Goal: Navigation & Orientation: Find specific page/section

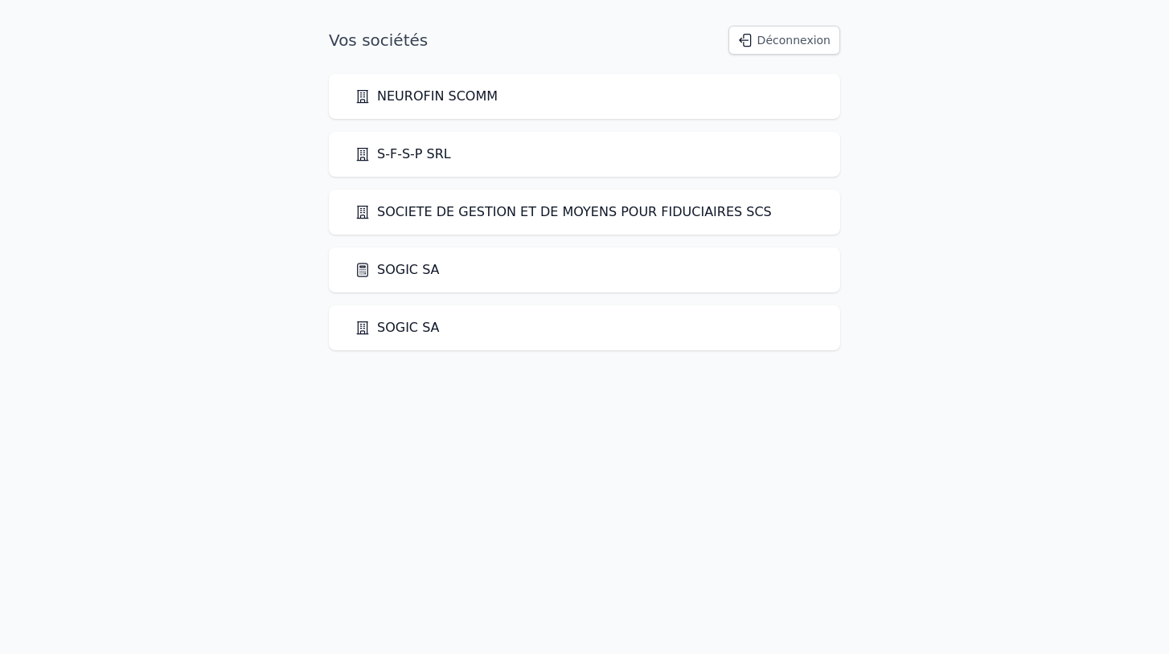
click at [406, 330] on link "SOGIC SA" at bounding box center [396, 327] width 85 height 19
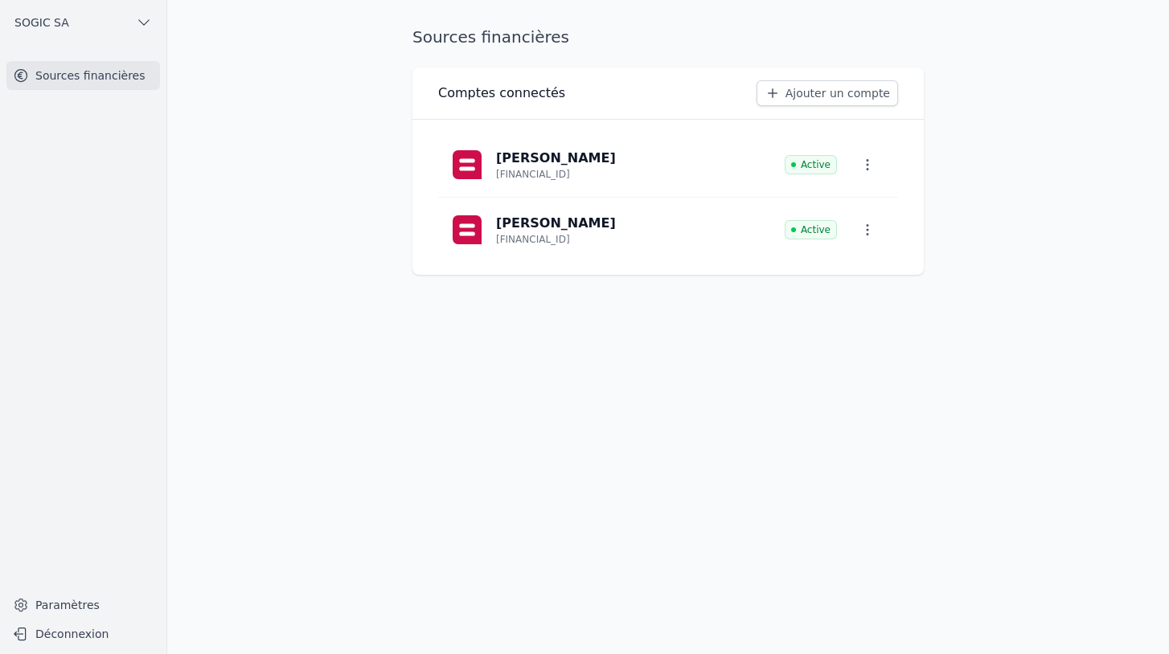
click at [66, 72] on link "Sources financières" at bounding box center [83, 75] width 154 height 29
click at [120, 26] on button "SOGIC SA" at bounding box center [83, 23] width 154 height 26
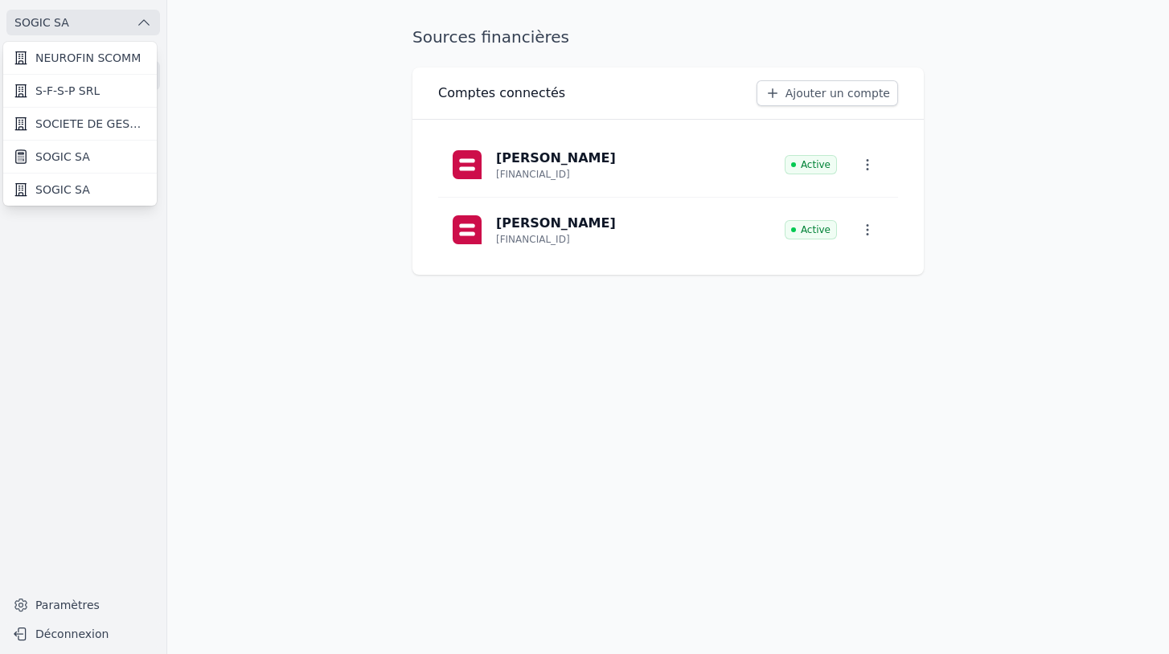
click at [68, 154] on span "SOGIC SA" at bounding box center [62, 157] width 55 height 16
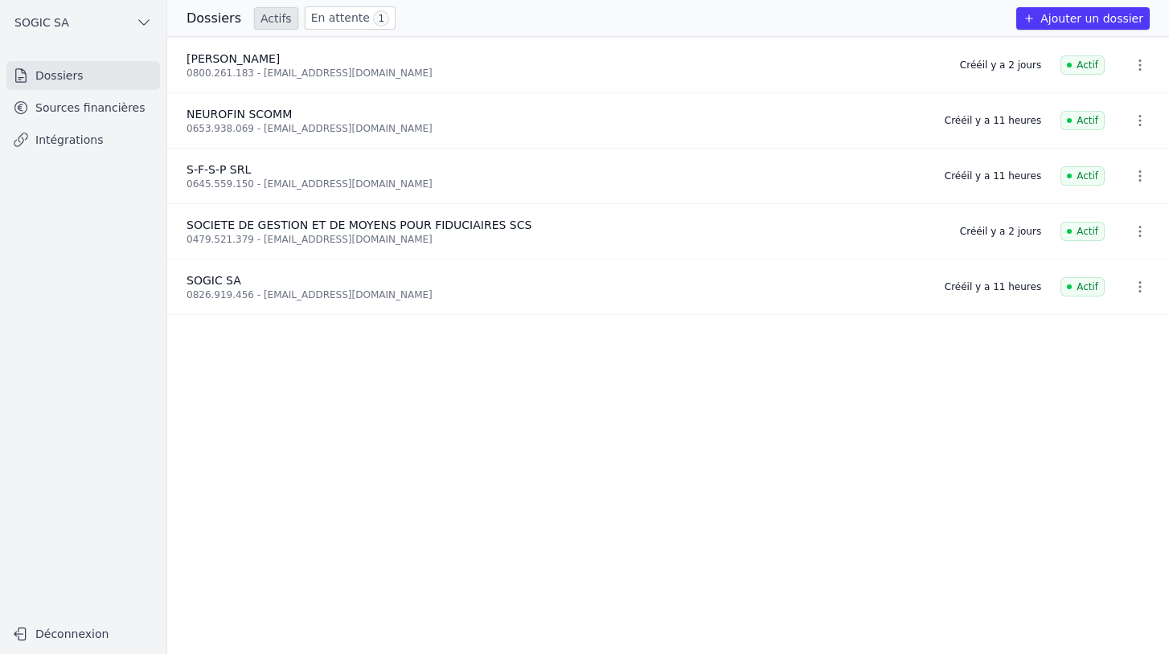
click at [90, 109] on link "Sources financières" at bounding box center [83, 107] width 154 height 29
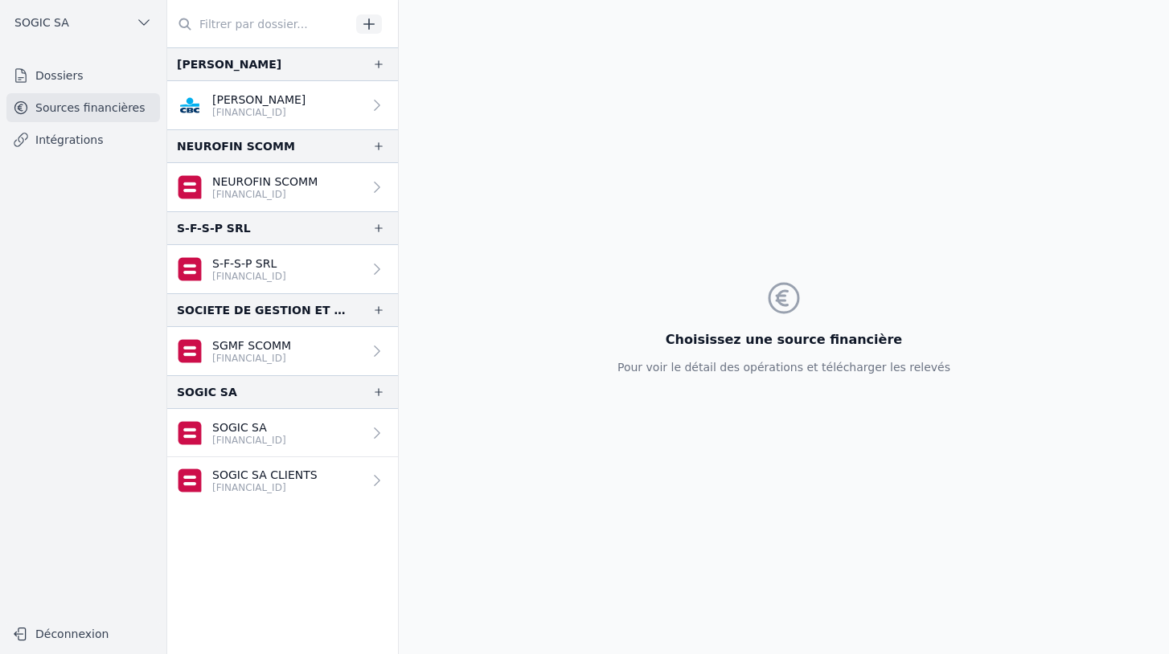
click at [74, 136] on link "Intégrations" at bounding box center [83, 139] width 154 height 29
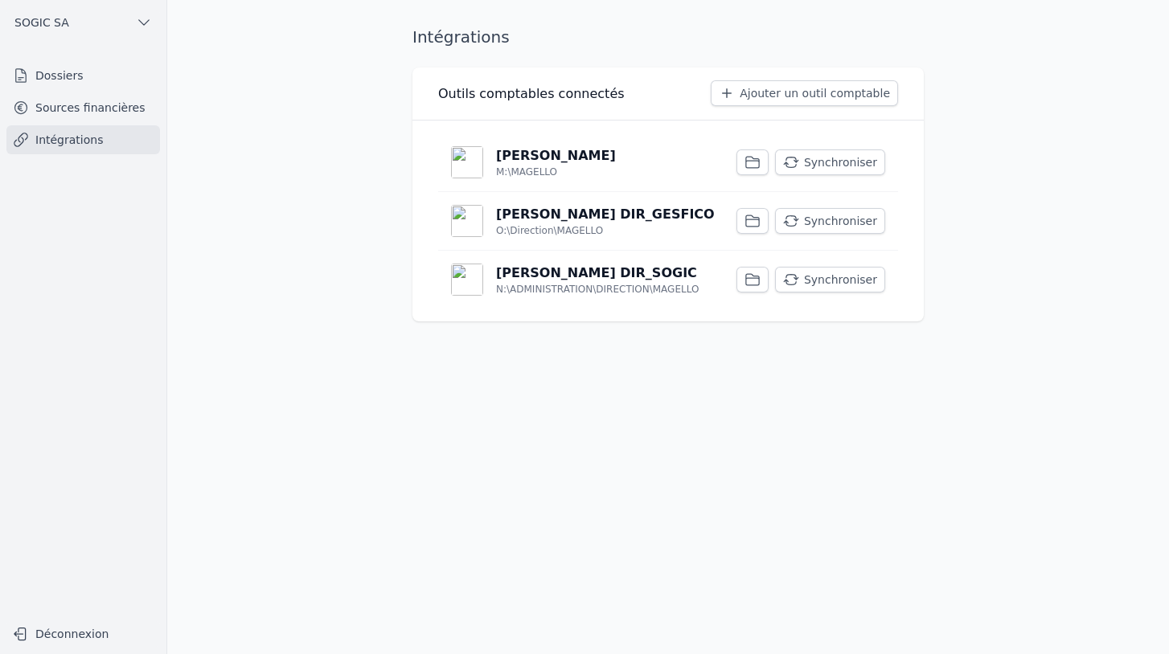
click at [569, 281] on p "[PERSON_NAME] DIR_SOGIC" at bounding box center [596, 273] width 201 height 19
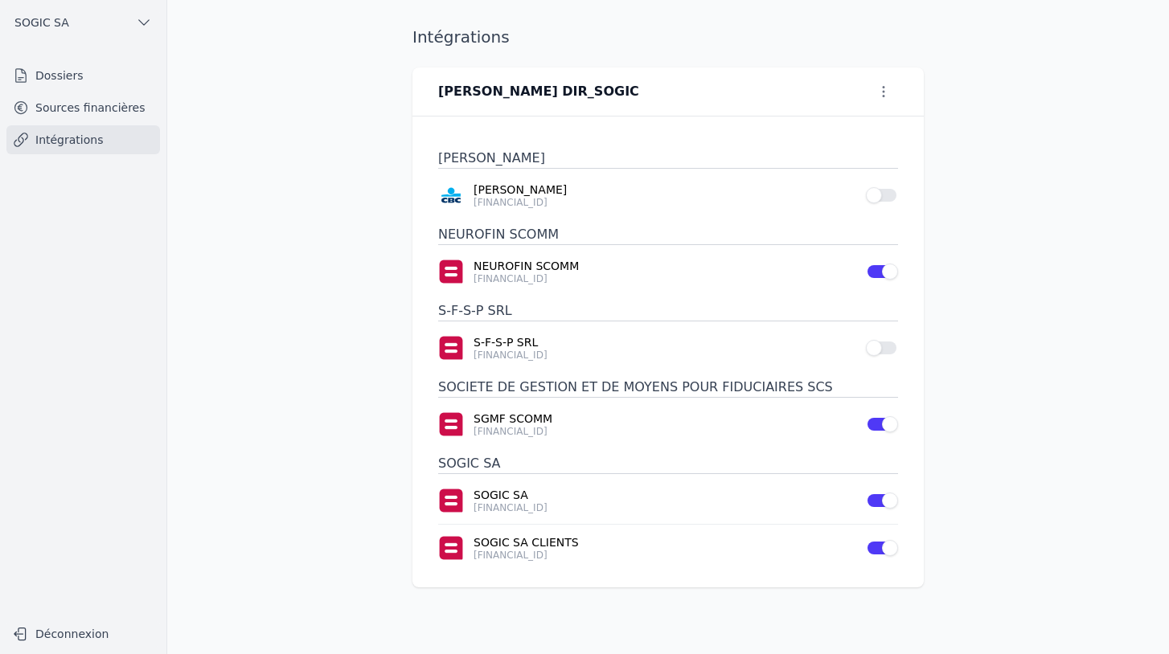
click at [80, 138] on link "Intégrations" at bounding box center [83, 139] width 154 height 29
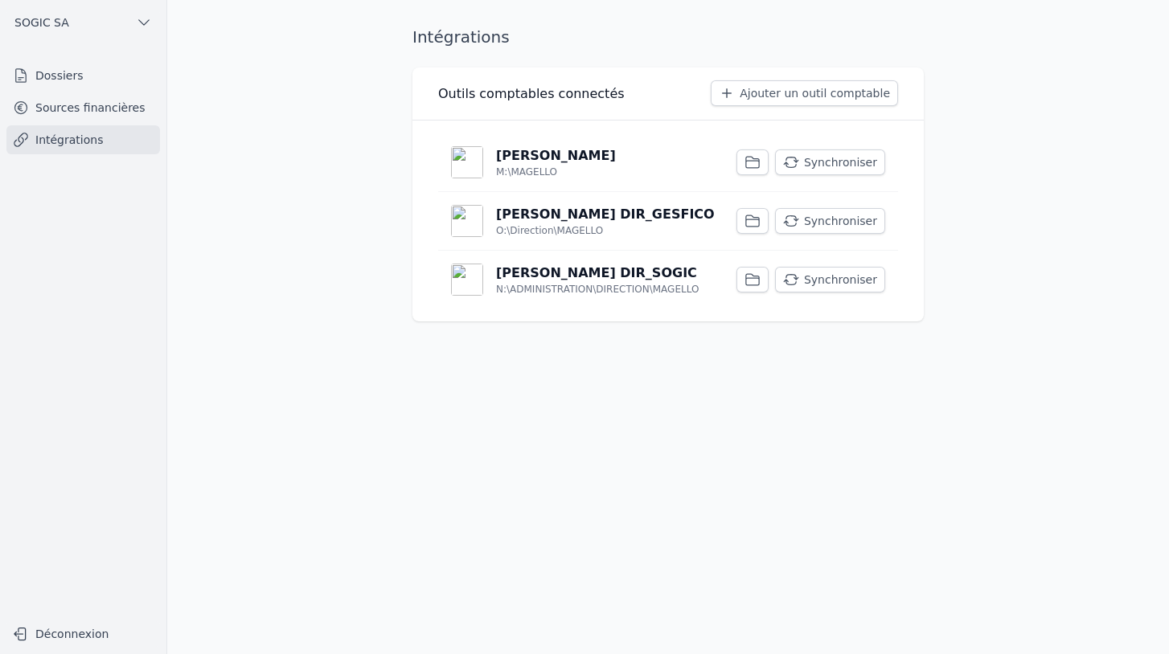
click at [818, 278] on button "Synchroniser" at bounding box center [830, 280] width 110 height 26
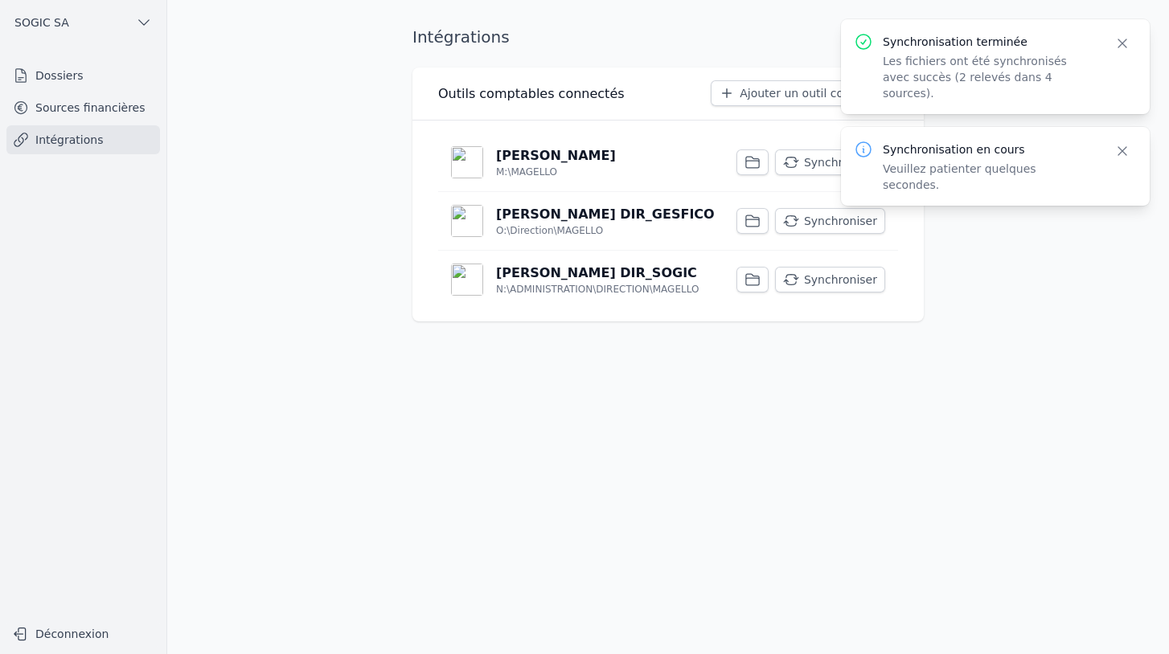
click at [837, 221] on button "Synchroniser" at bounding box center [830, 221] width 110 height 26
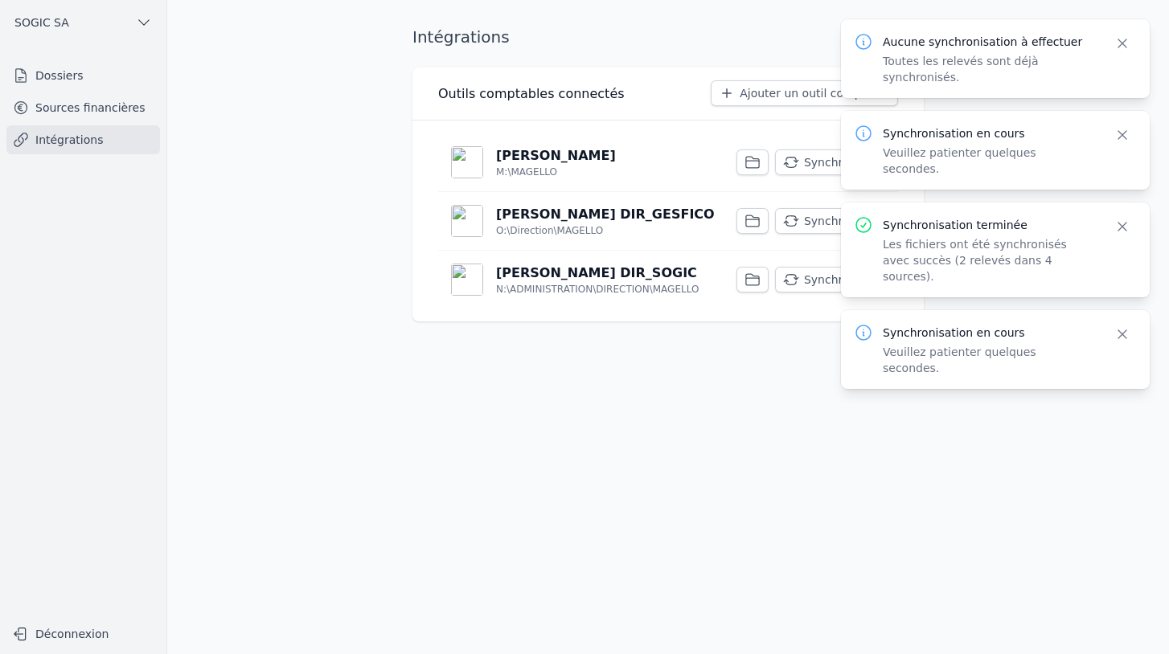
click at [809, 167] on button "Synchroniser" at bounding box center [830, 163] width 110 height 26
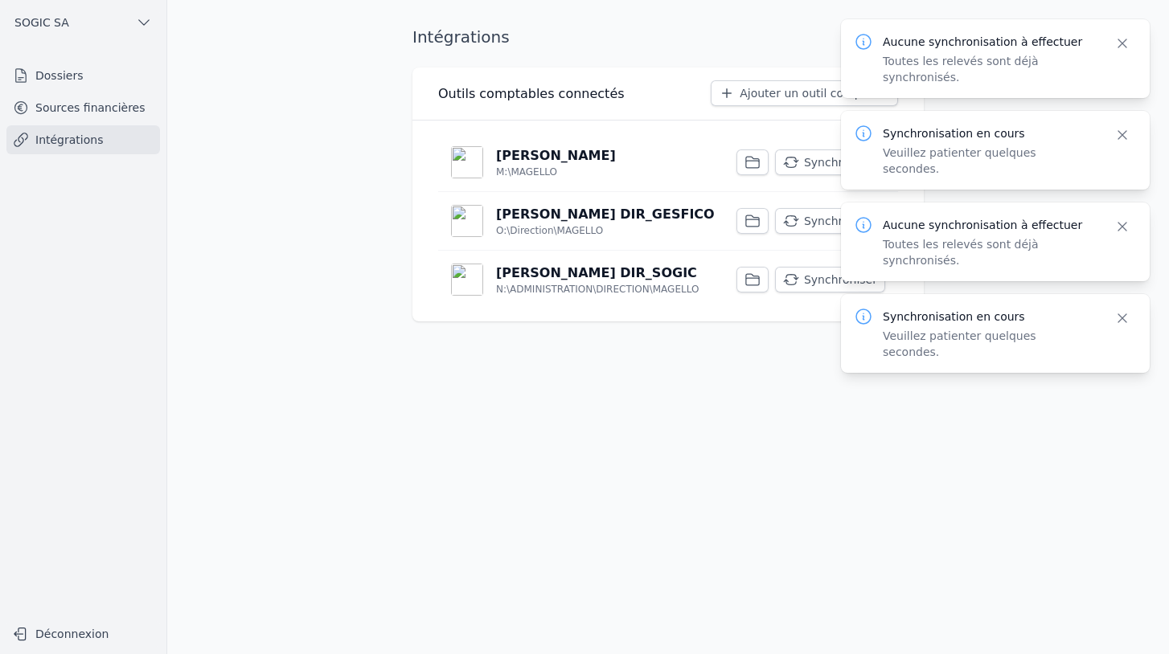
click at [68, 113] on link "Sources financières" at bounding box center [83, 107] width 154 height 29
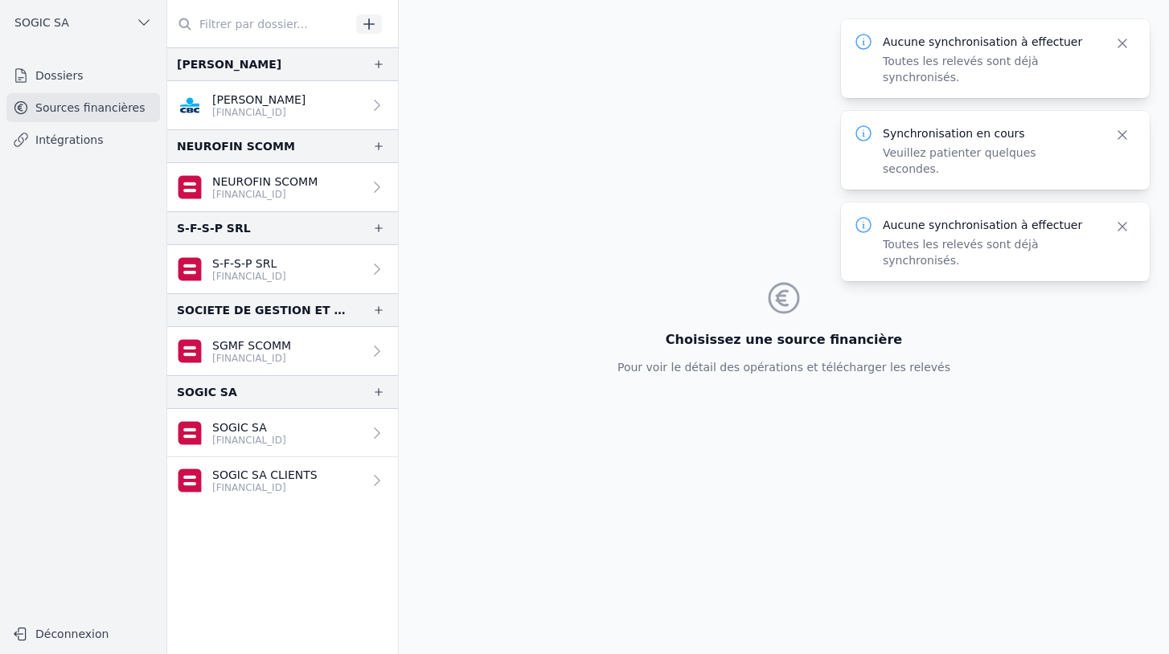
click at [238, 432] on p "SOGIC SA" at bounding box center [249, 428] width 74 height 16
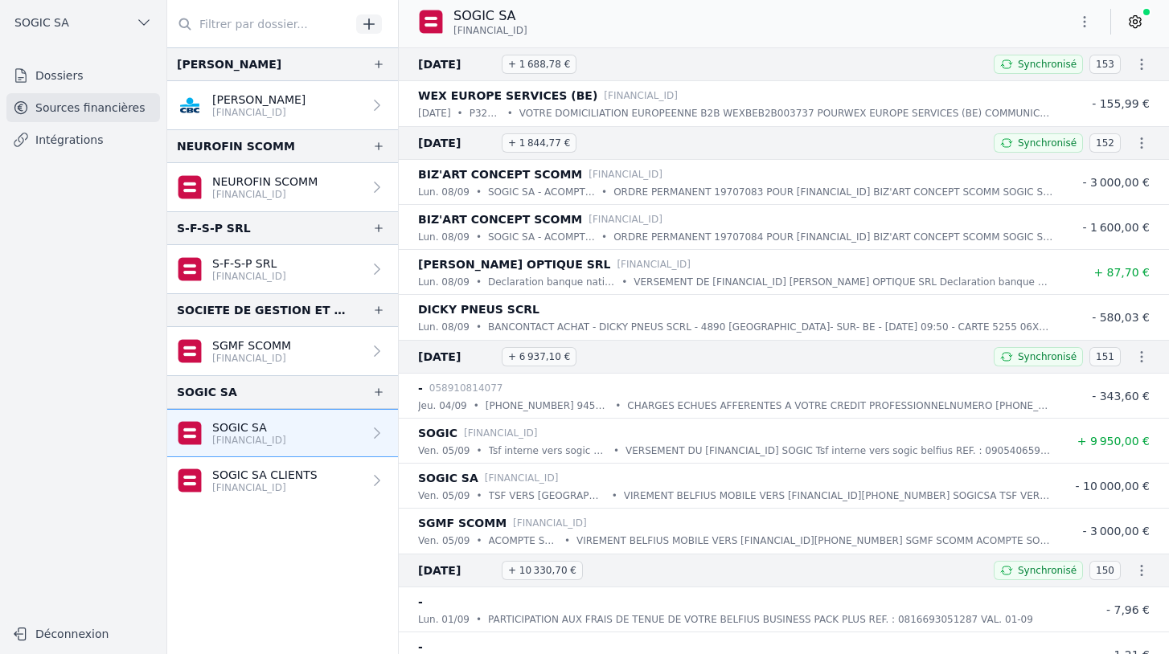
click at [223, 483] on p "[FINANCIAL_ID]" at bounding box center [264, 487] width 105 height 13
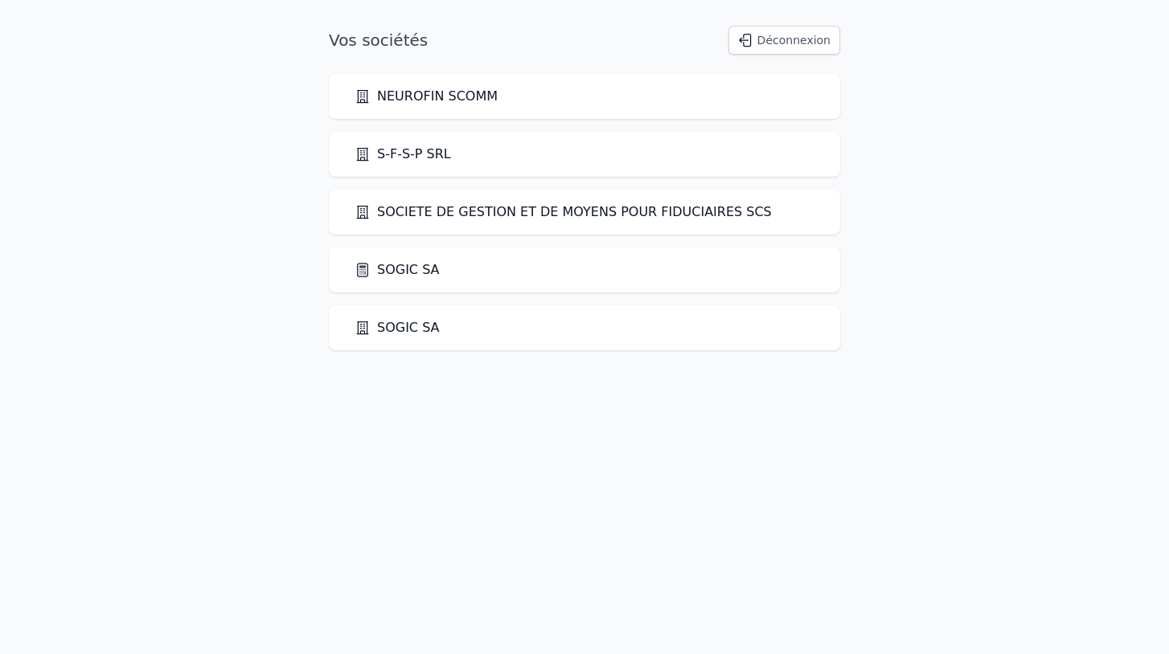
click at [404, 325] on link "SOGIC SA" at bounding box center [396, 327] width 85 height 19
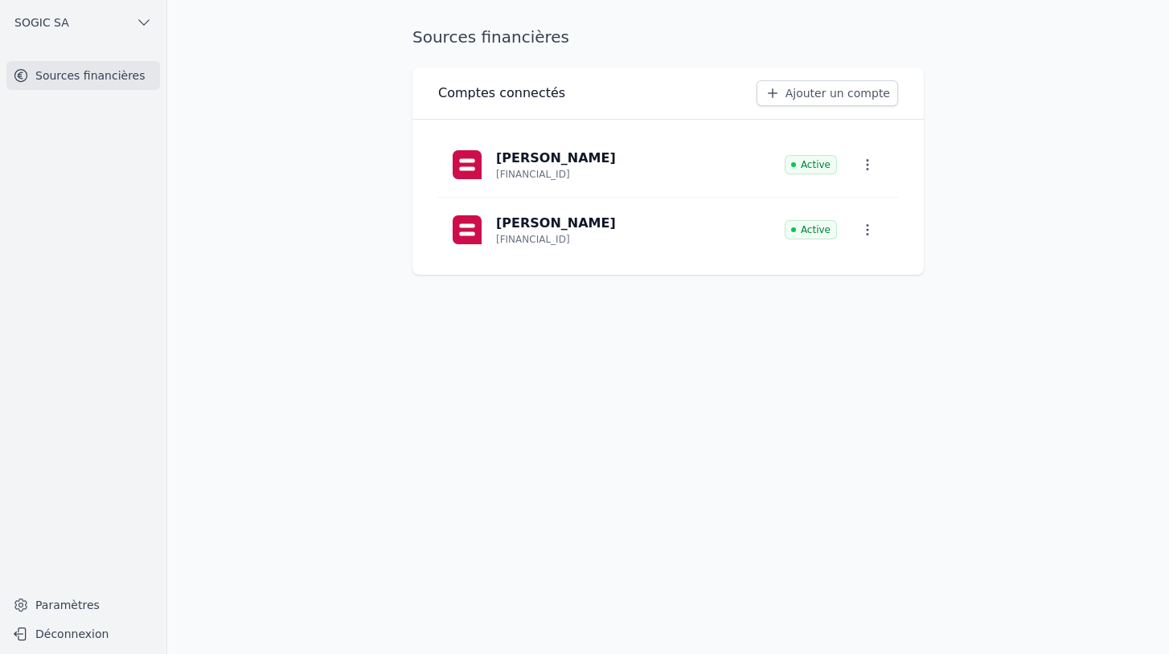
click at [39, 22] on span "SOGIC SA" at bounding box center [41, 22] width 55 height 16
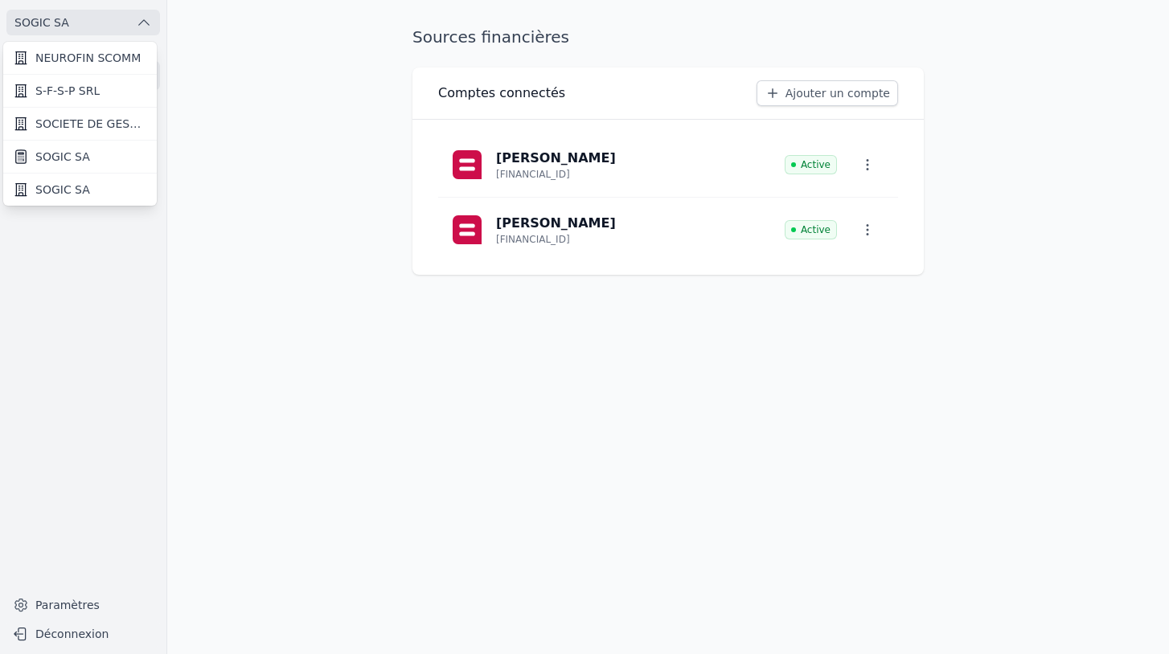
click at [63, 63] on span "NEUROFIN SCOMM" at bounding box center [87, 58] width 105 height 16
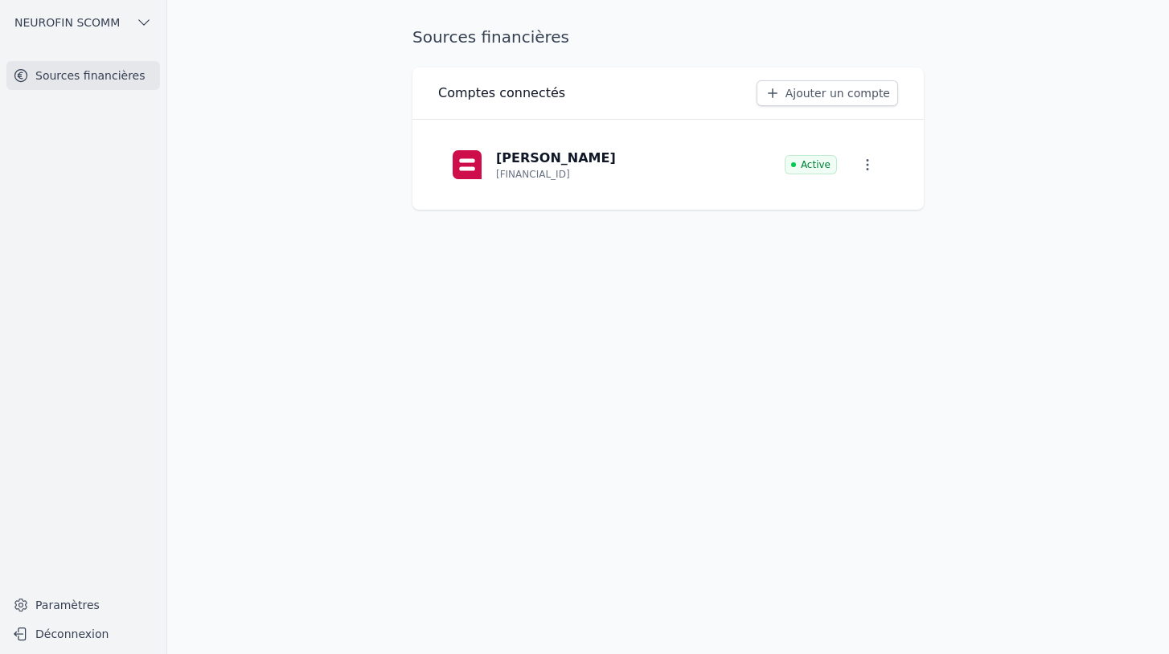
click at [69, 27] on span "NEUROFIN SCOMM" at bounding box center [66, 22] width 105 height 16
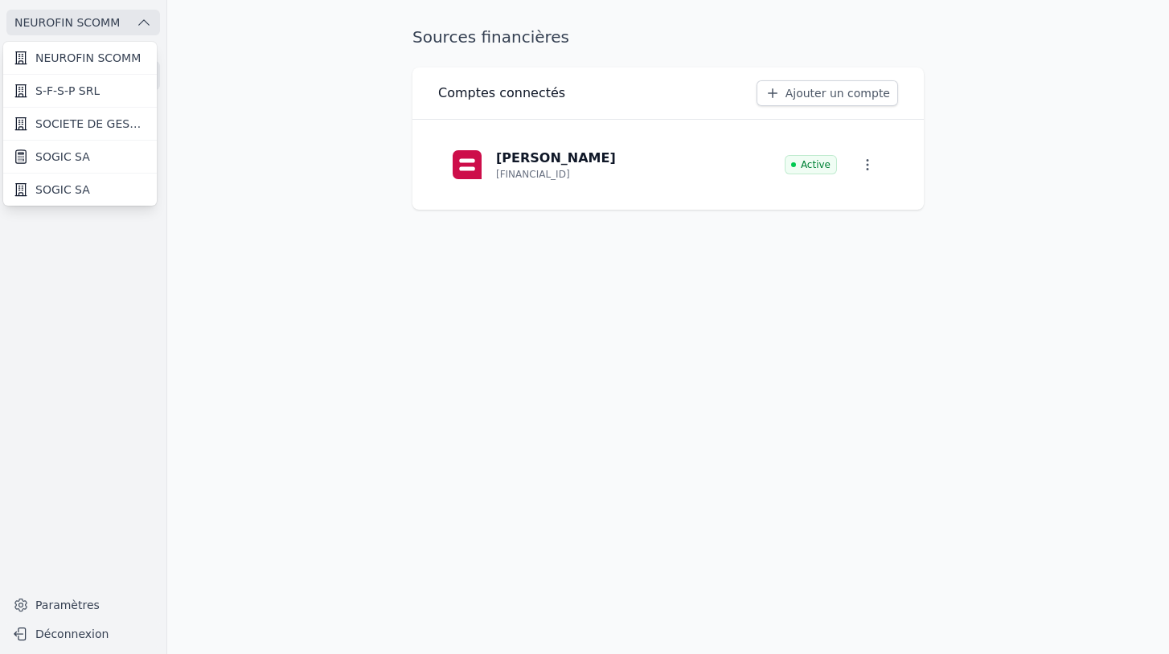
click at [62, 88] on span "S-F-S-P SRL" at bounding box center [67, 91] width 64 height 16
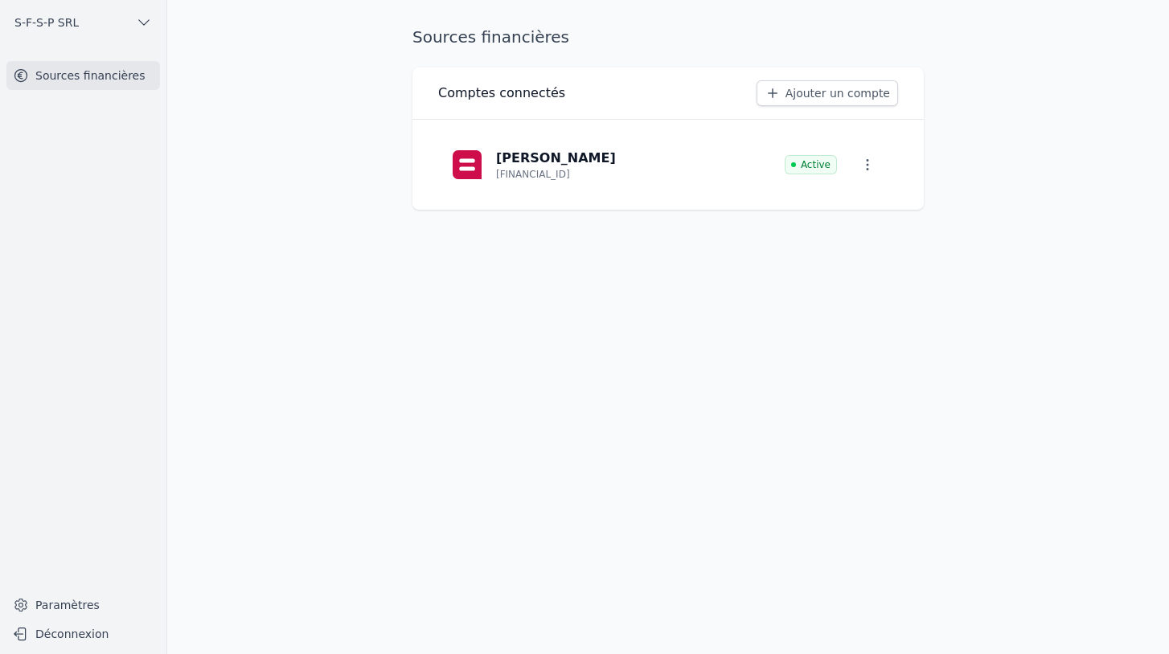
click at [72, 26] on span "S-F-S-P SRL" at bounding box center [46, 22] width 64 height 16
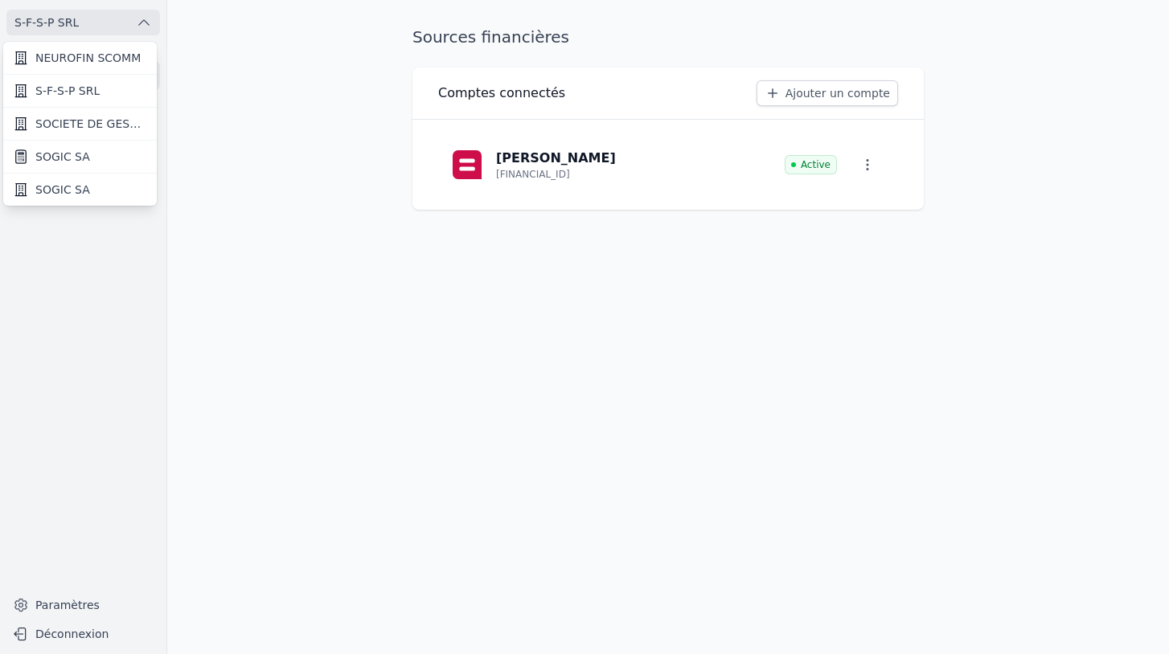
click at [58, 124] on span "SOCIETE DE GESTION ET DE MOYENS POUR FIDUCIAIRES SCS" at bounding box center [91, 124] width 112 height 16
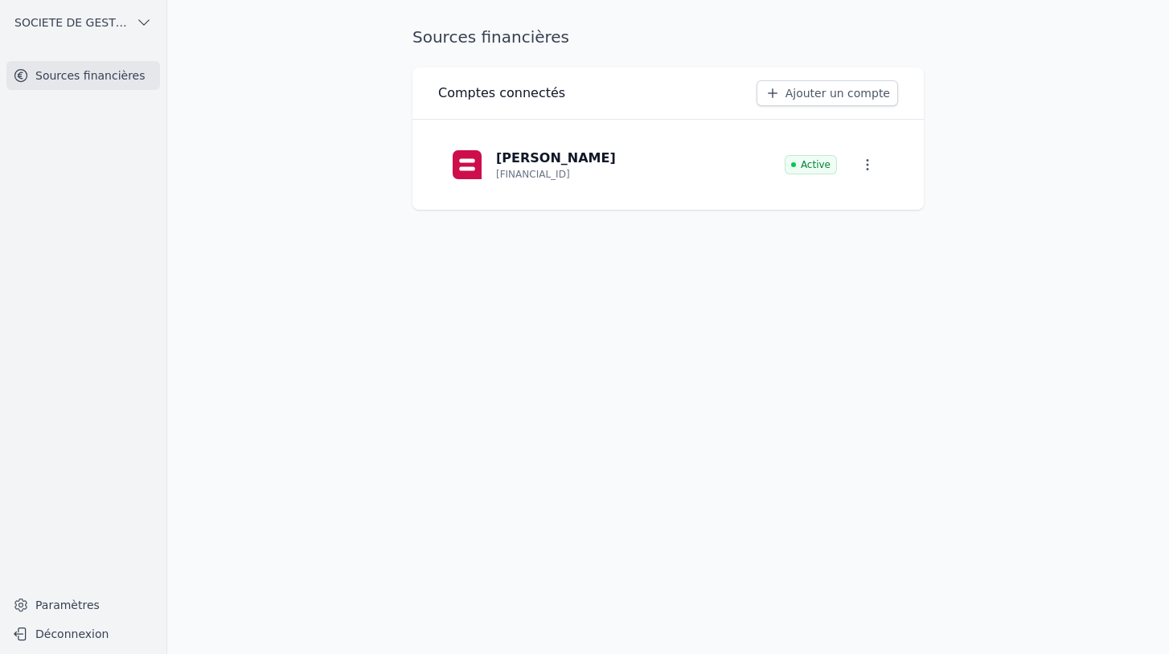
click at [81, 23] on span "SOCIETE DE GESTION ET DE MOYENS POUR FIDUCIAIRES SCS" at bounding box center [71, 22] width 115 height 16
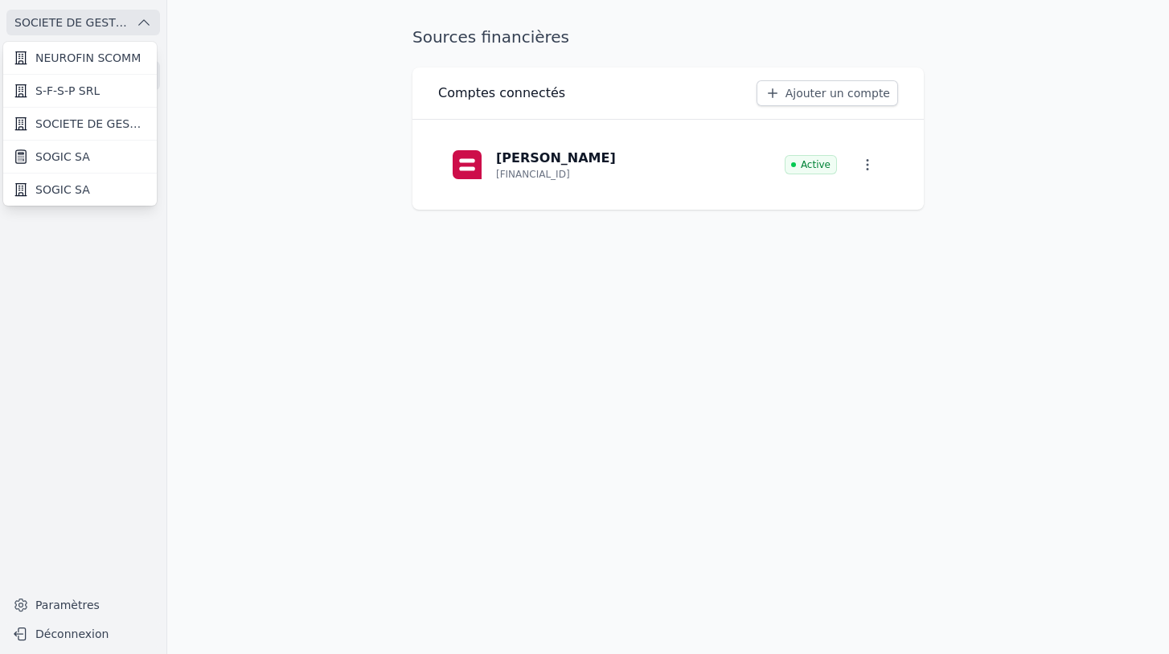
click at [64, 158] on span "SOGIC SA" at bounding box center [62, 157] width 55 height 16
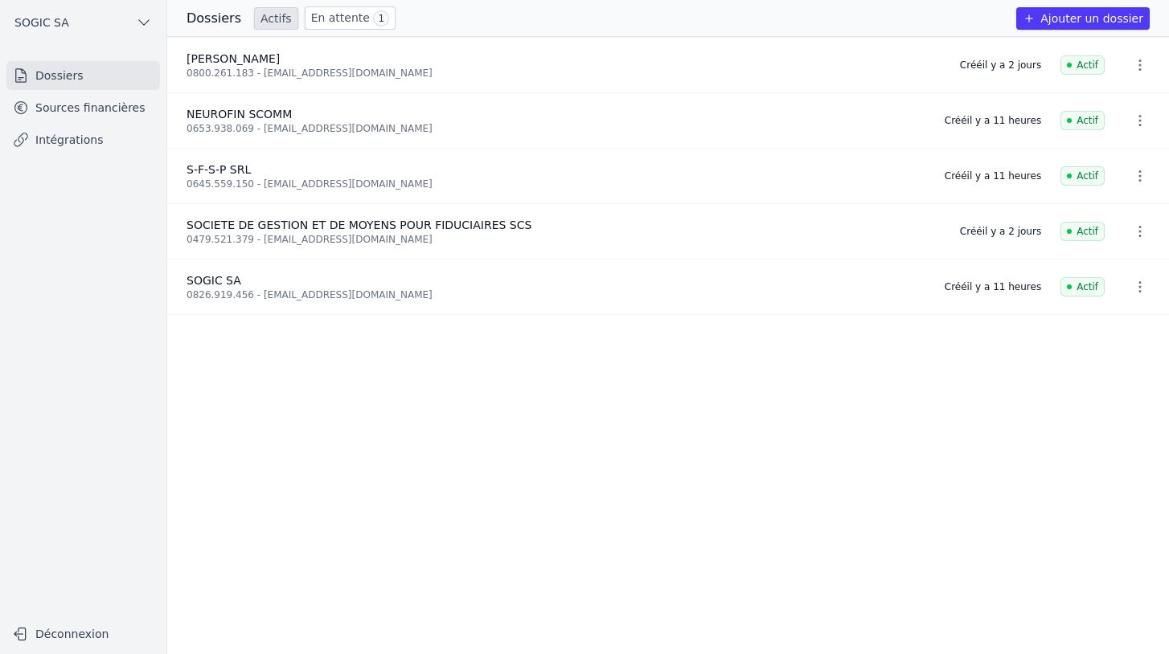
click at [71, 111] on link "Sources financières" at bounding box center [83, 107] width 154 height 29
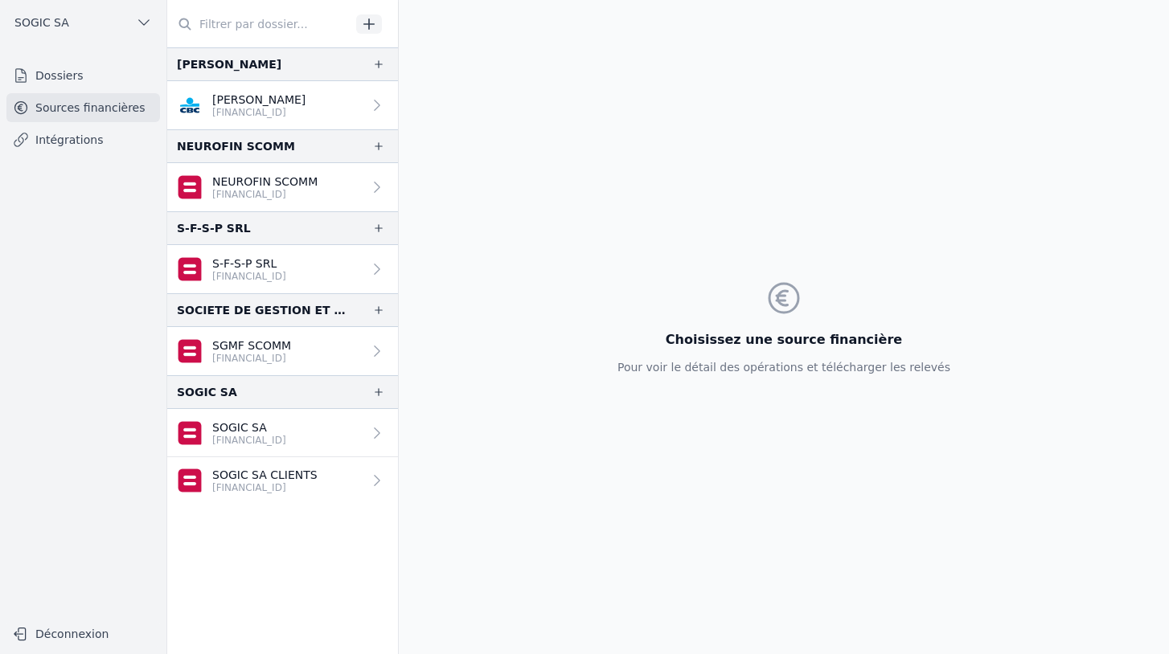
click at [70, 138] on link "Intégrations" at bounding box center [83, 139] width 154 height 29
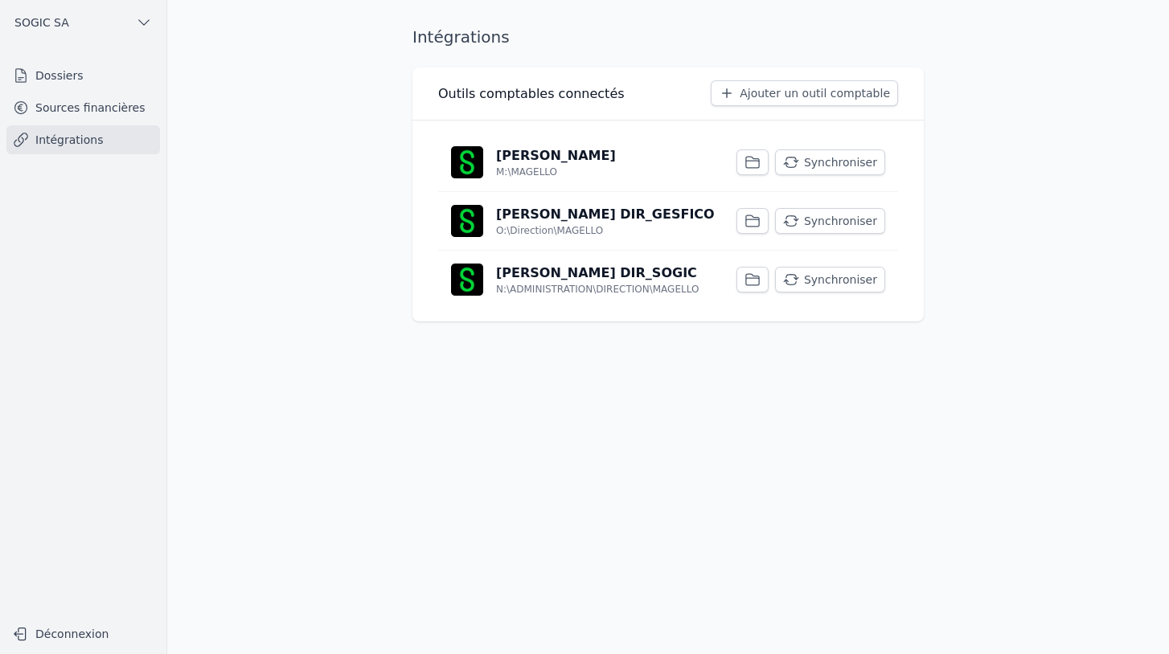
click at [81, 110] on link "Sources financières" at bounding box center [83, 107] width 154 height 29
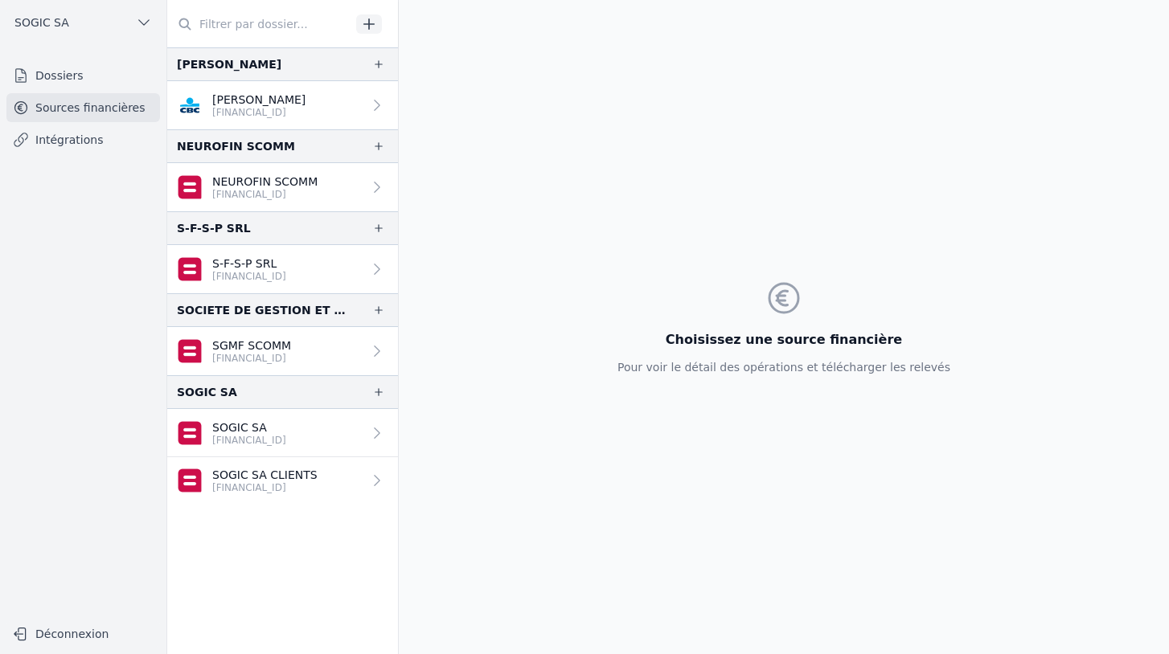
click at [64, 77] on link "Dossiers" at bounding box center [83, 75] width 154 height 29
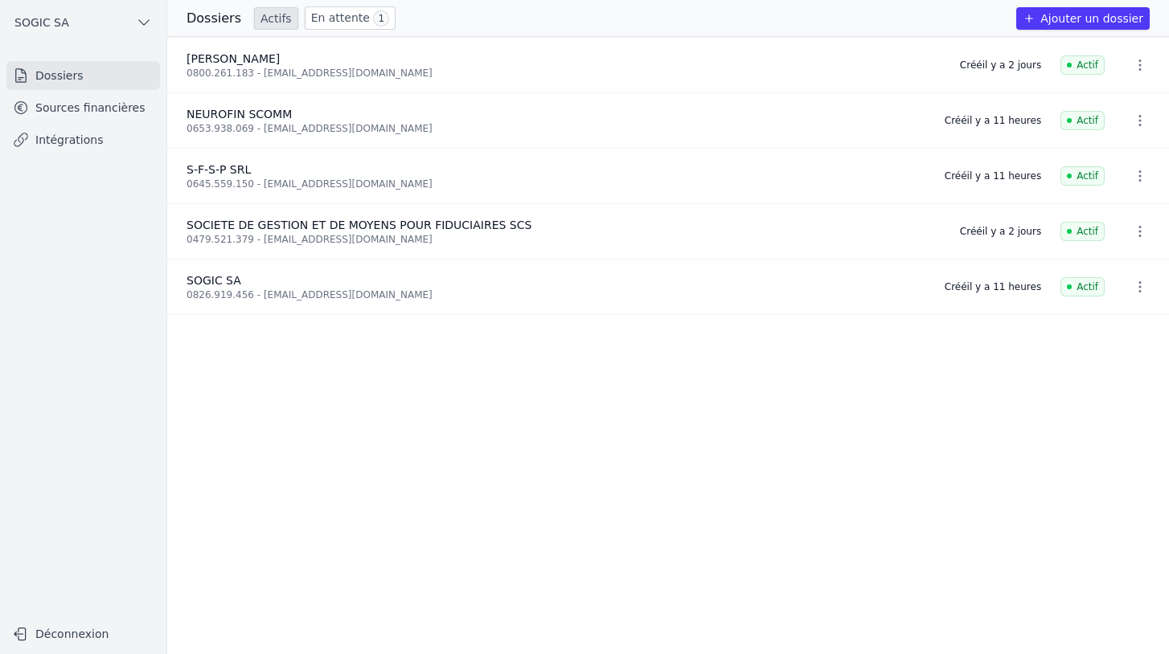
click at [70, 112] on link "Sources financières" at bounding box center [83, 107] width 154 height 29
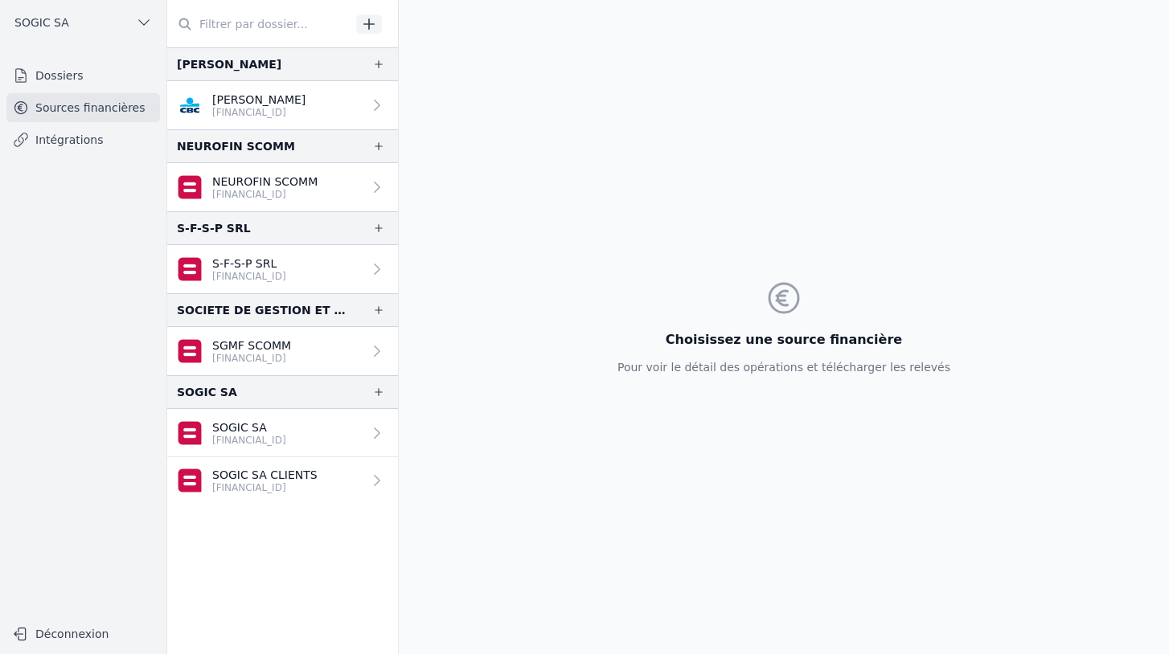
click at [84, 26] on button "SOGIC SA" at bounding box center [83, 23] width 154 height 26
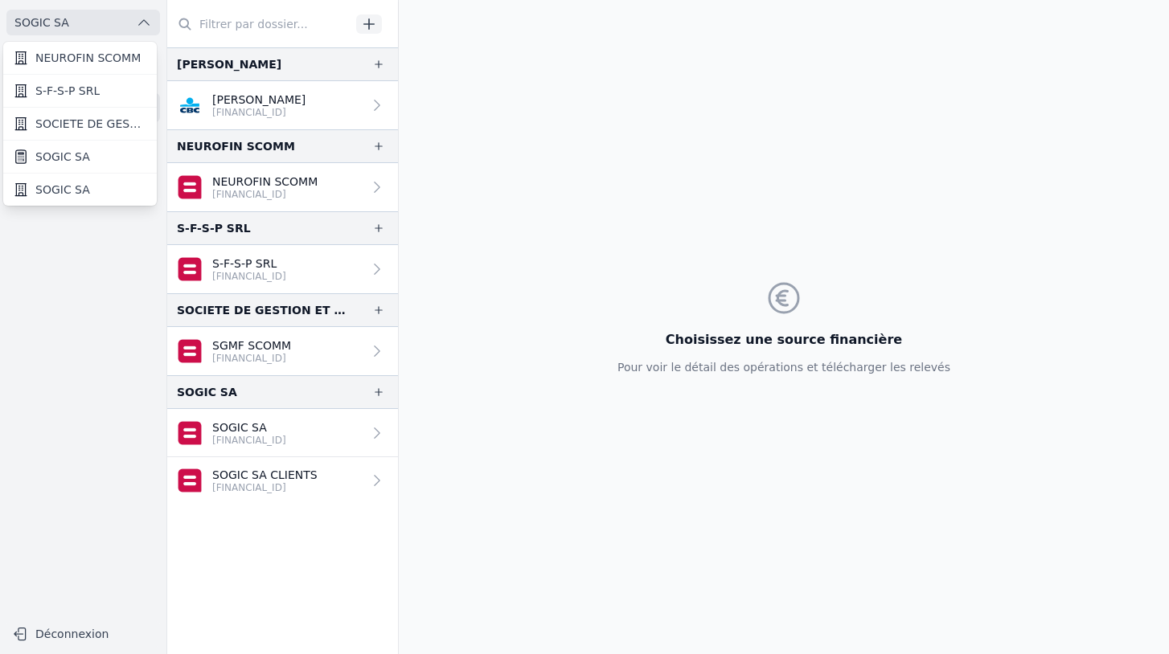
click at [60, 61] on span "NEUROFIN SCOMM" at bounding box center [87, 58] width 105 height 16
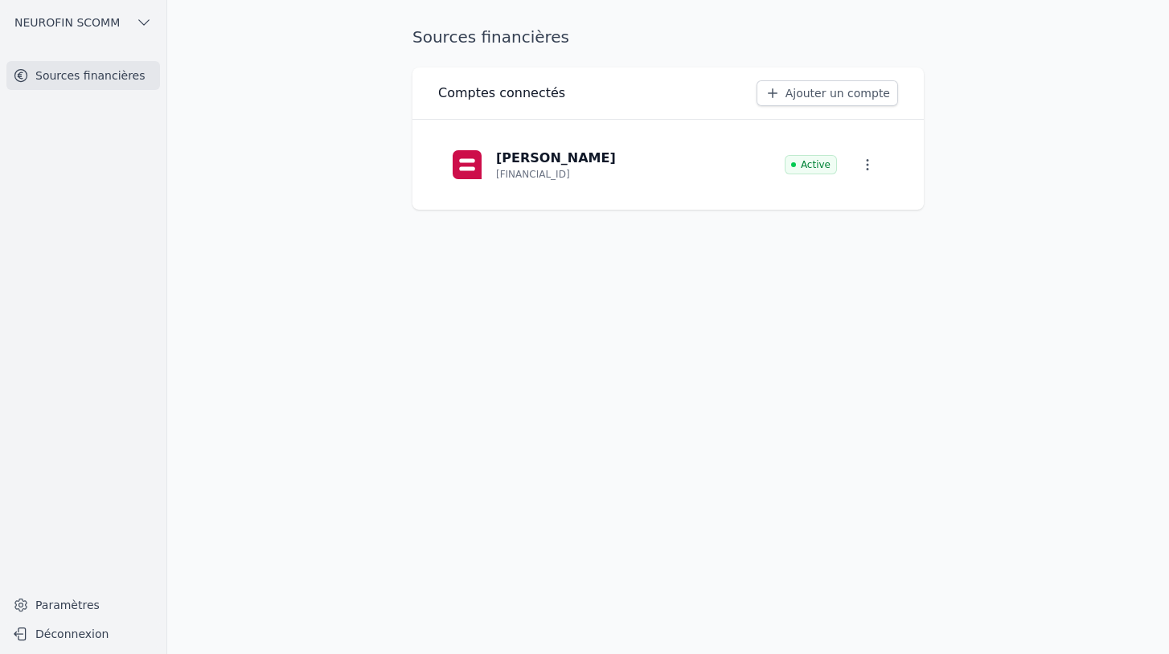
click at [141, 27] on icon "button" at bounding box center [144, 22] width 16 height 16
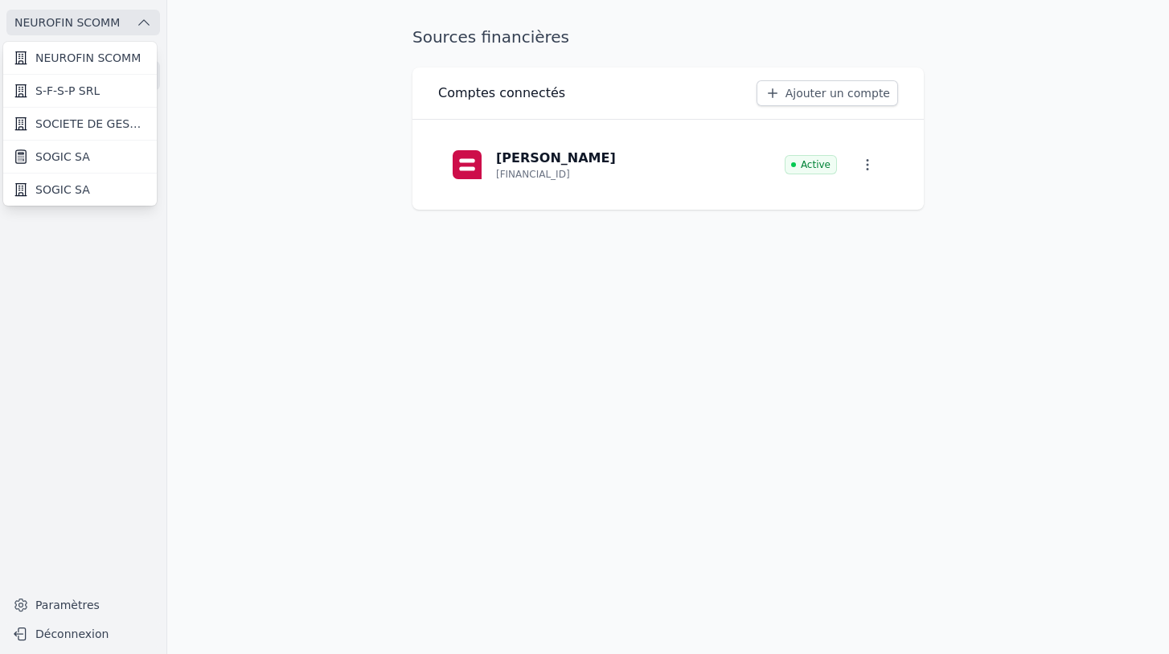
click at [71, 162] on span "SOGIC SA" at bounding box center [62, 157] width 55 height 16
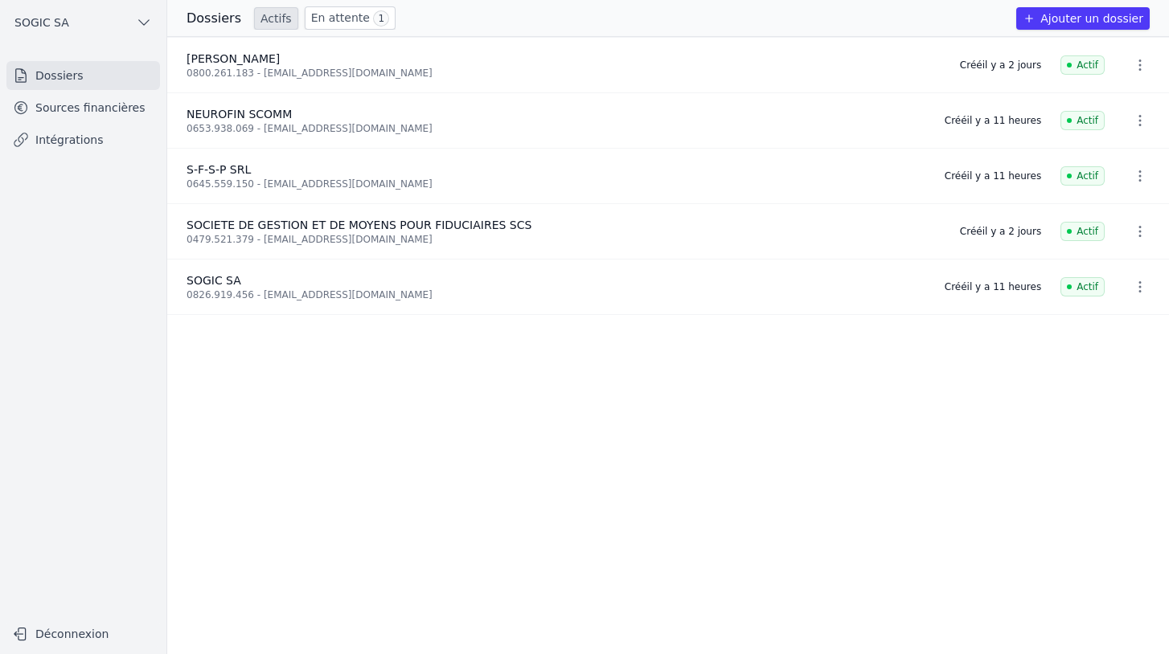
click at [78, 108] on link "Sources financières" at bounding box center [83, 107] width 154 height 29
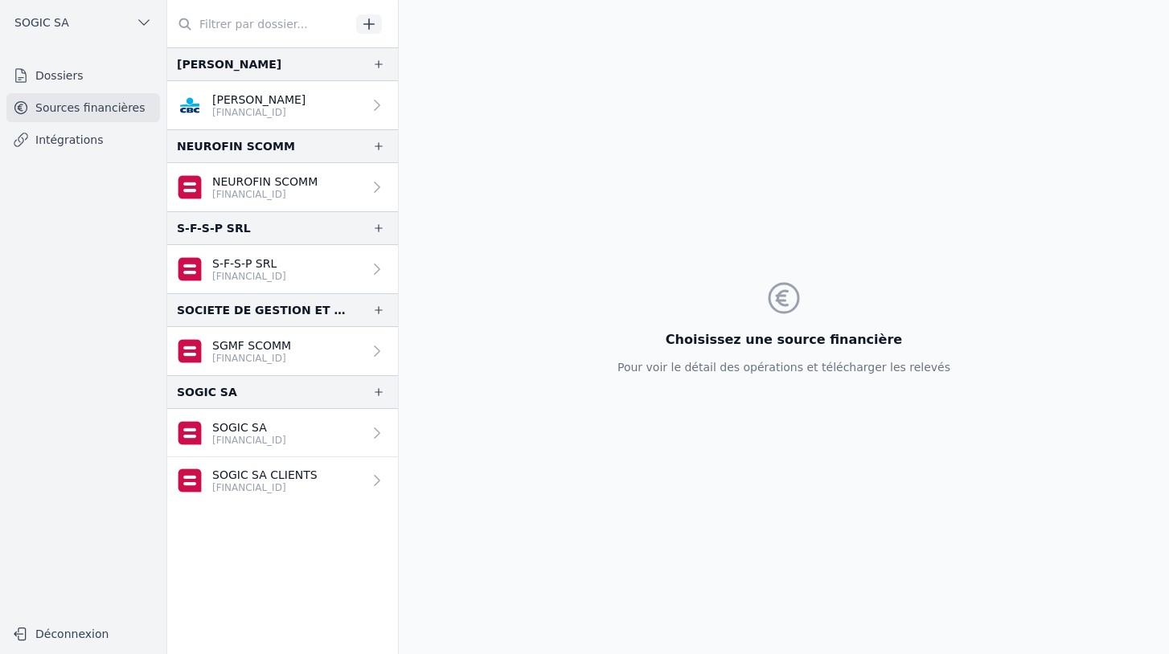
click at [370, 107] on icon at bounding box center [377, 105] width 16 height 16
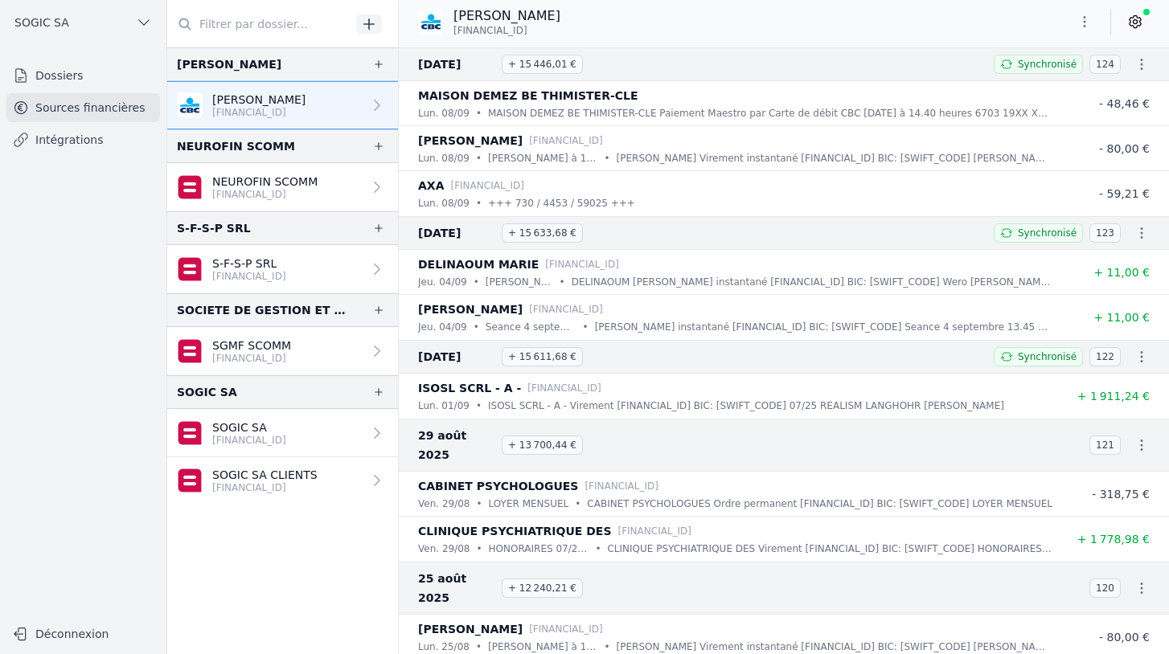
click at [1140, 23] on icon at bounding box center [1135, 22] width 16 height 16
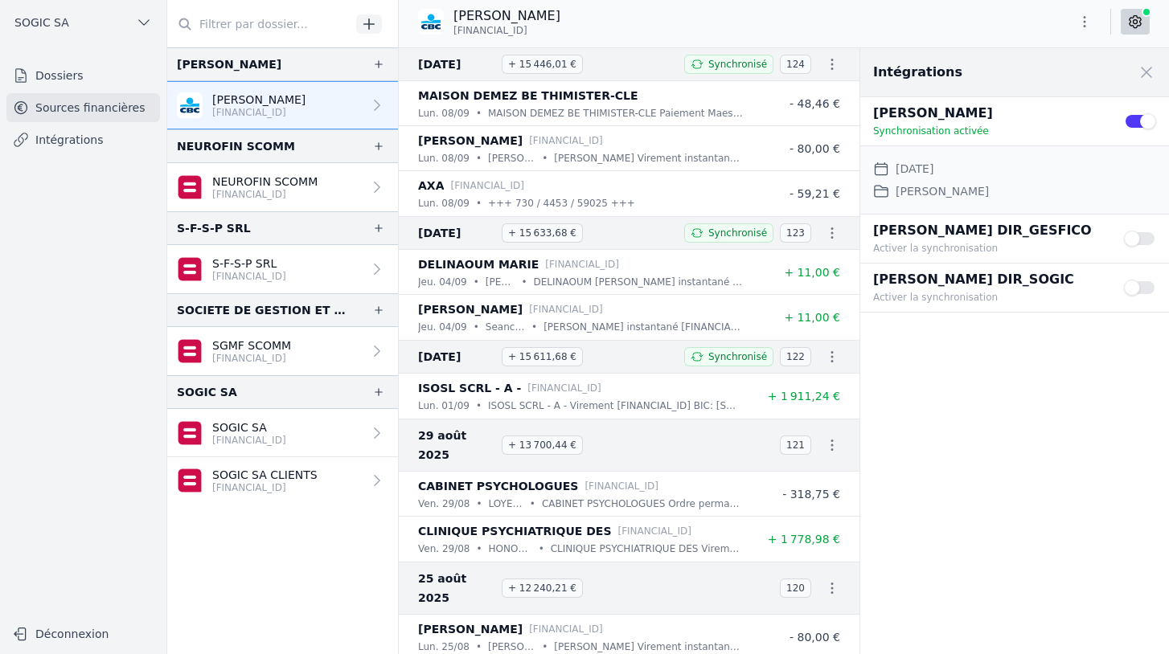
click at [274, 191] on p "[FINANCIAL_ID]" at bounding box center [264, 194] width 105 height 13
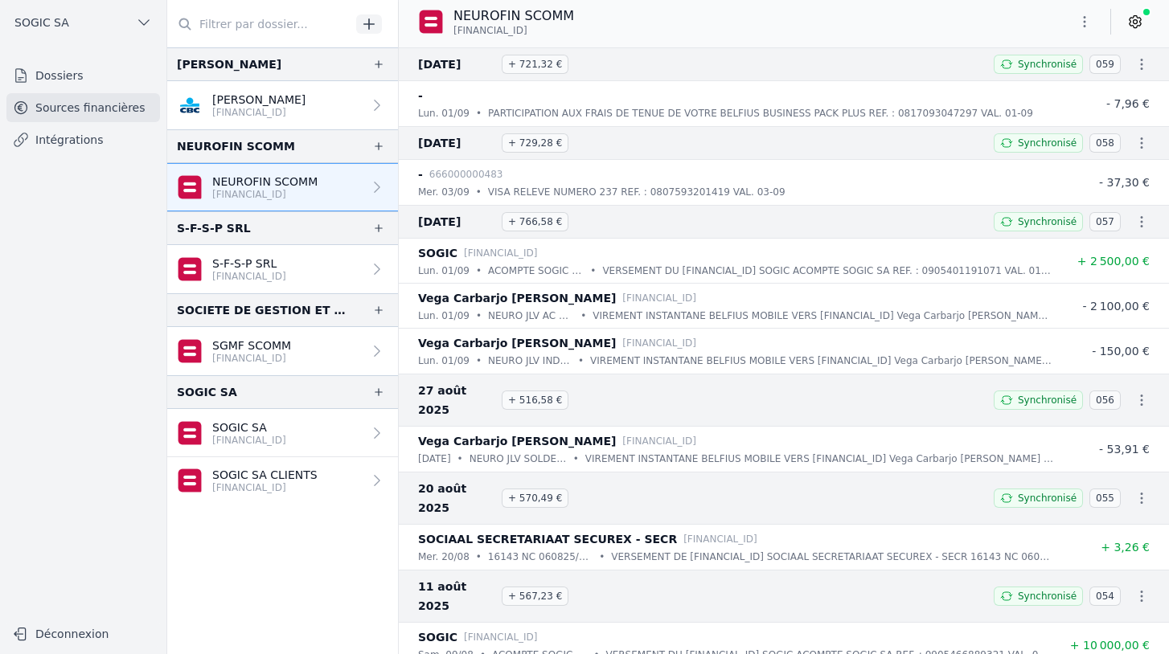
click at [1133, 20] on icon at bounding box center [1135, 22] width 16 height 16
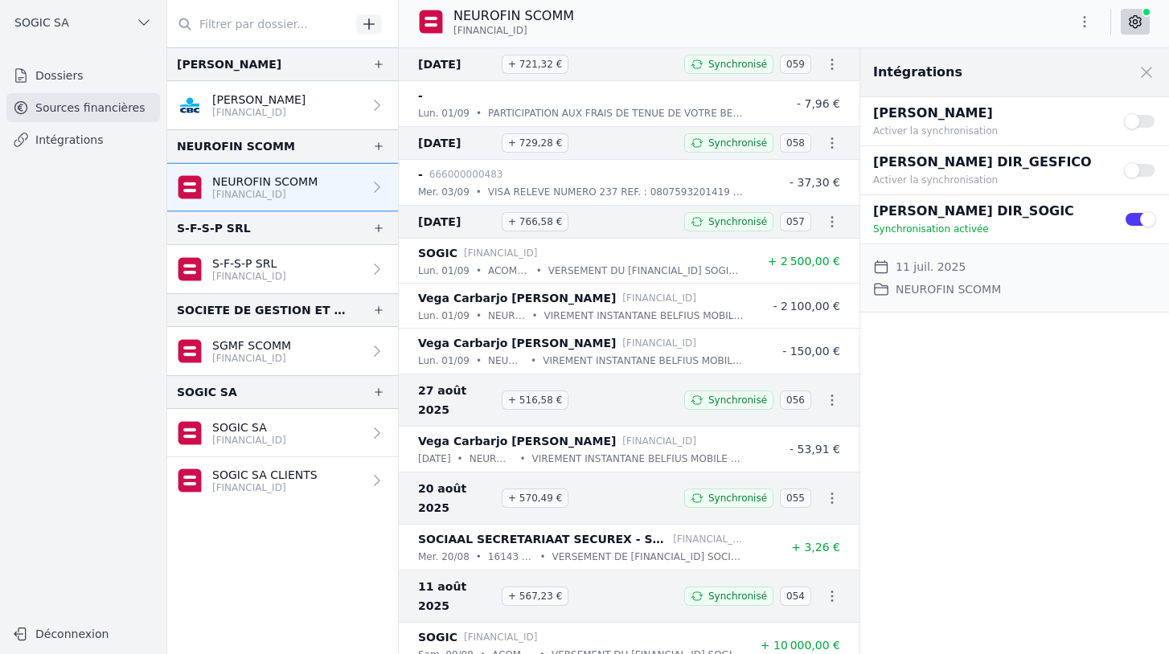
click at [256, 368] on link "SGMF SCOMM BE51 0688 9495 4662" at bounding box center [282, 351] width 231 height 48
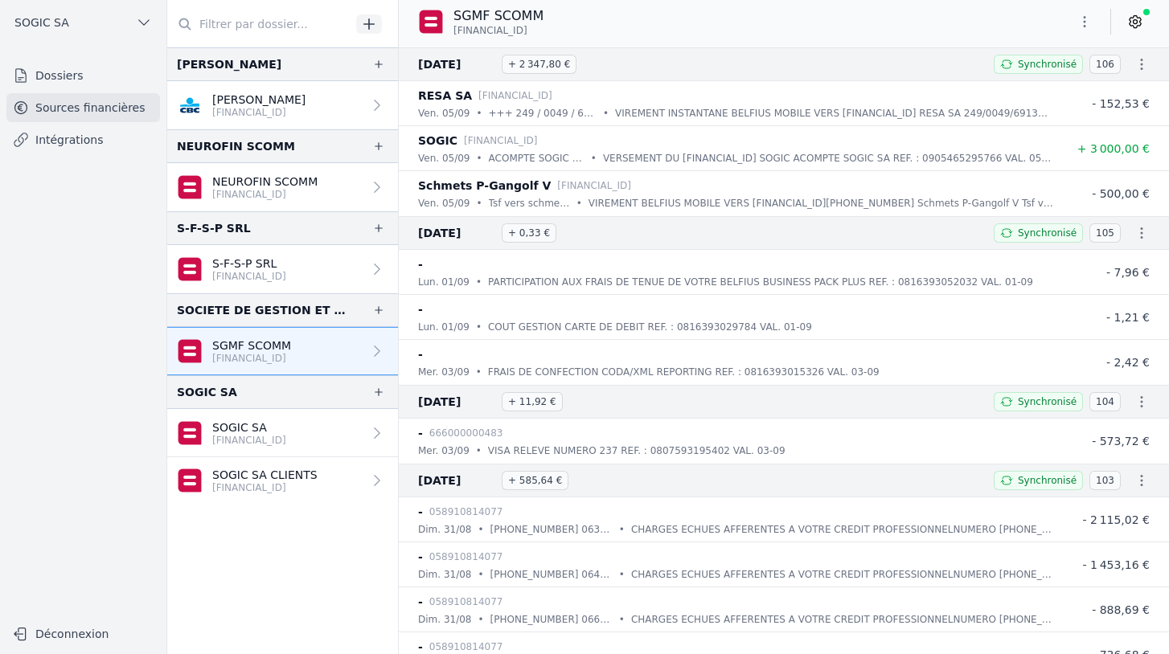
click at [1135, 26] on icon at bounding box center [1135, 22] width 16 height 16
